Goal: Navigation & Orientation: Find specific page/section

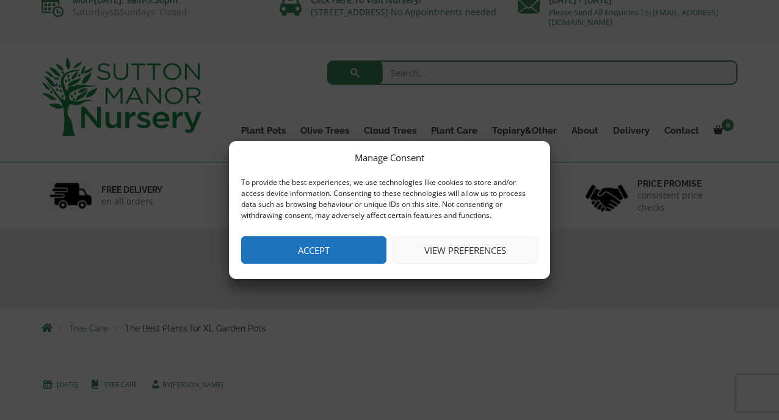
click at [305, 254] on button "Accept" at bounding box center [313, 249] width 145 height 27
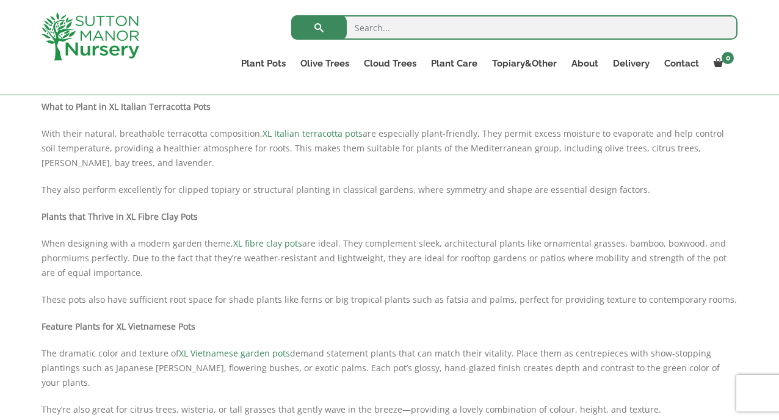
scroll to position [383, 0]
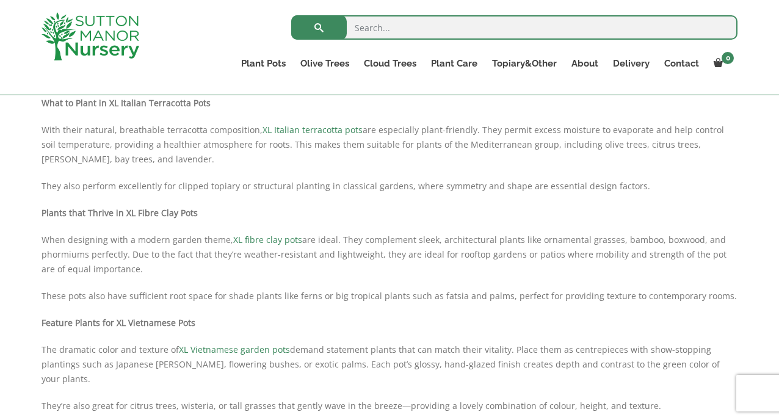
click at [330, 314] on div "When you spend money on extra-large garden pots, you open the door to dramatic …" at bounding box center [390, 251] width 696 height 538
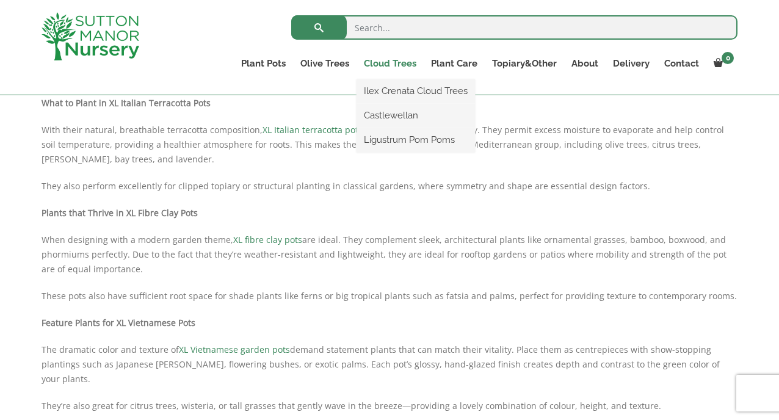
click at [382, 65] on link "Cloud Trees" at bounding box center [389, 63] width 67 height 17
click at [391, 90] on link "Ilex Crenata Cloud Trees" at bounding box center [415, 91] width 118 height 18
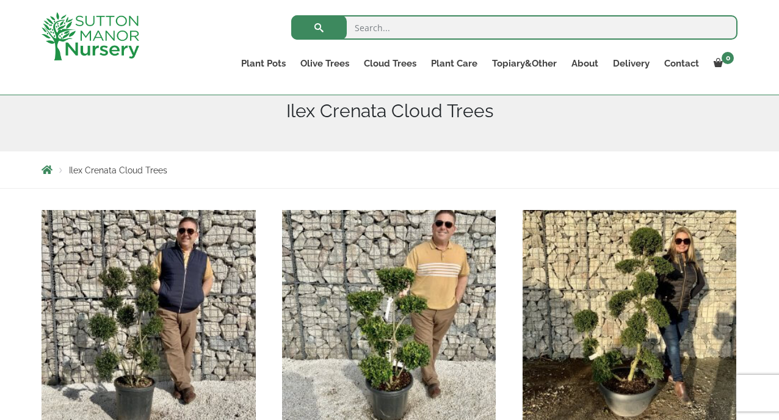
scroll to position [137, 0]
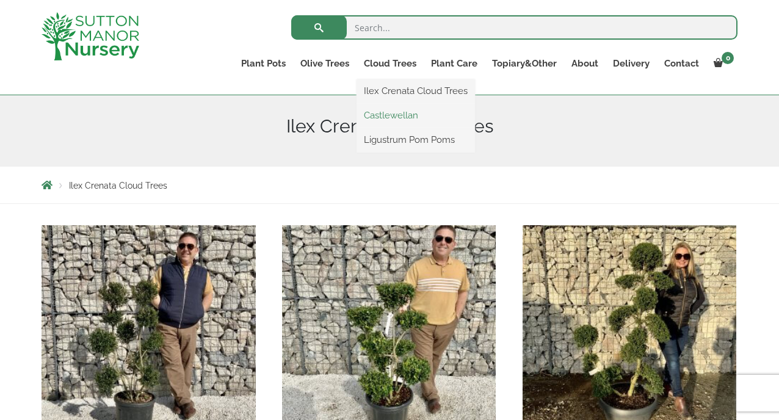
click at [396, 118] on link "Castlewellan" at bounding box center [415, 115] width 118 height 18
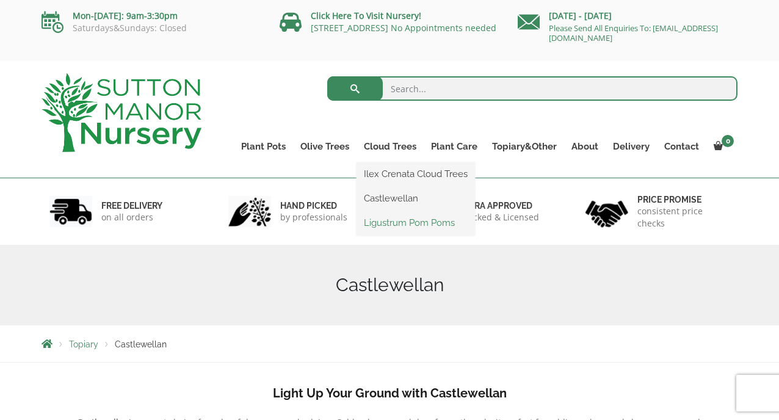
click at [396, 219] on link "Ligustrum Pom Poms" at bounding box center [415, 223] width 118 height 18
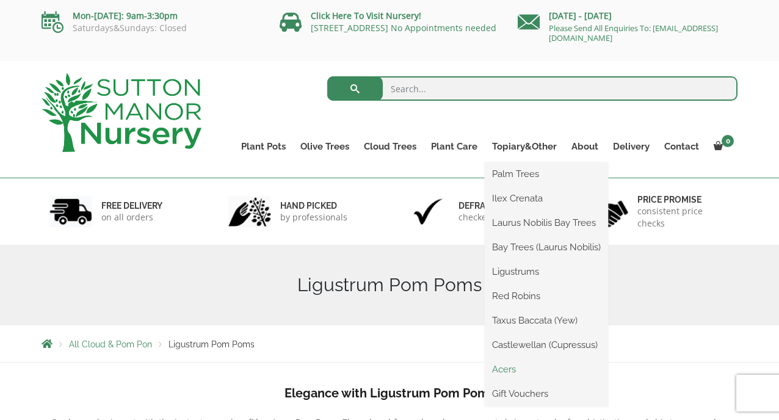
click at [506, 367] on link "Acers" at bounding box center [546, 369] width 123 height 18
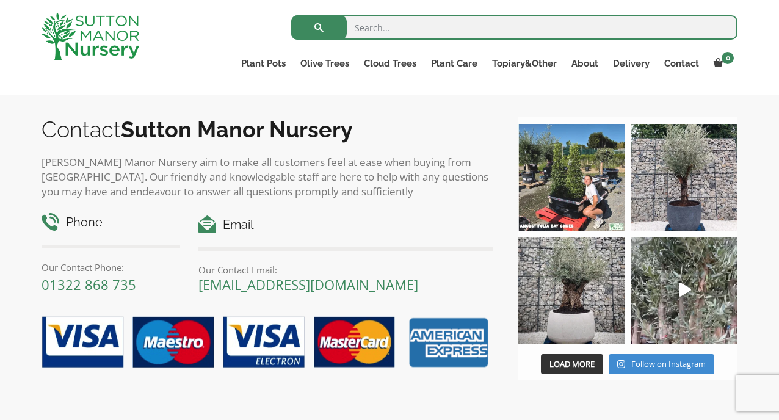
scroll to position [911, 0]
